Goal: Transaction & Acquisition: Download file/media

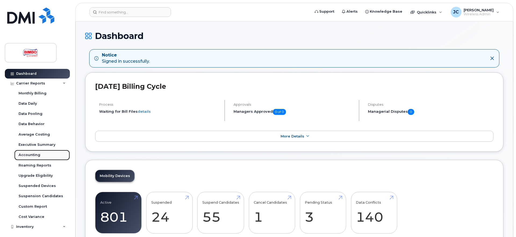
click at [31, 156] on div "Accounting" at bounding box center [30, 154] width 22 height 5
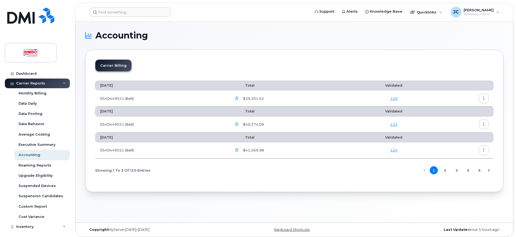
click at [238, 100] on icon "button" at bounding box center [236, 98] width 3 height 3
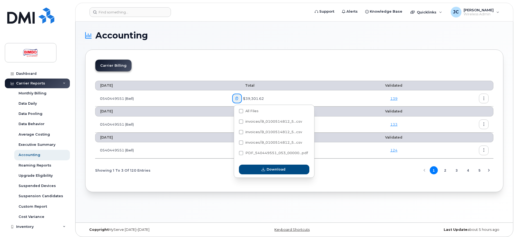
click at [259, 72] on div "Carrier Billing" at bounding box center [294, 67] width 398 height 16
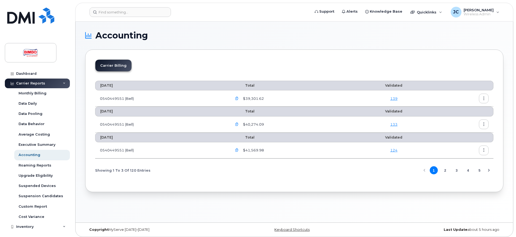
click at [487, 100] on button "button" at bounding box center [484, 99] width 10 height 10
click at [457, 121] on span "Download" at bounding box center [459, 120] width 21 height 5
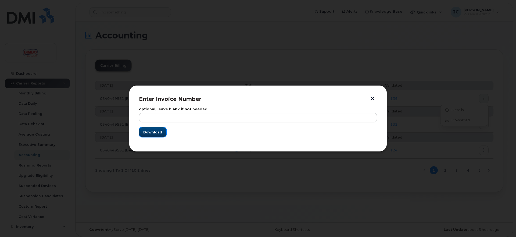
click at [149, 133] on span "Download" at bounding box center [152, 132] width 19 height 5
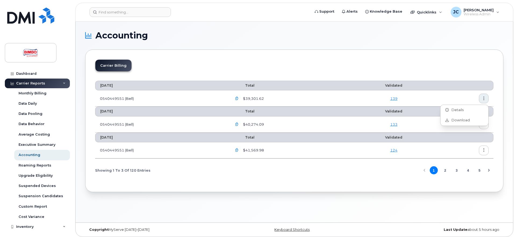
click at [238, 97] on icon "button" at bounding box center [236, 98] width 3 height 3
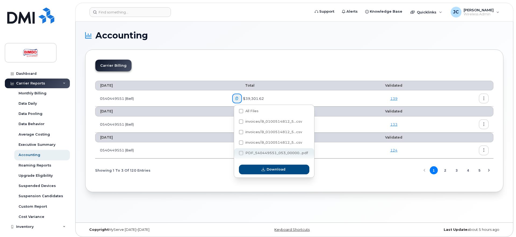
click at [241, 153] on span at bounding box center [241, 153] width 4 height 4
click at [235, 153] on input "PDF_540449551_053_00000...pdf" at bounding box center [234, 153] width 3 height 3
checkbox input "true"
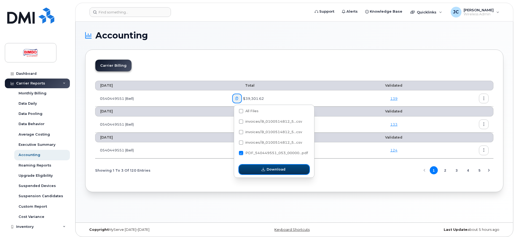
click at [263, 169] on icon "button" at bounding box center [263, 169] width 3 height 3
